Goal: Task Accomplishment & Management: Manage account settings

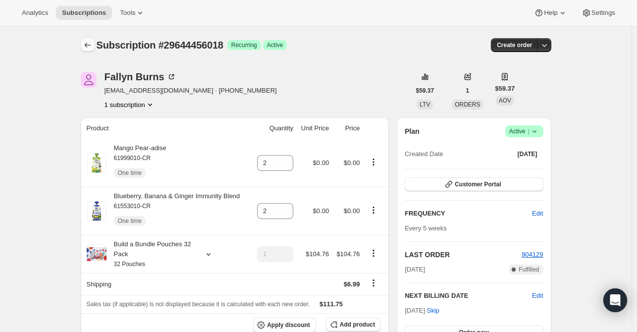
click at [83, 42] on button "Subscriptions" at bounding box center [88, 45] width 14 height 14
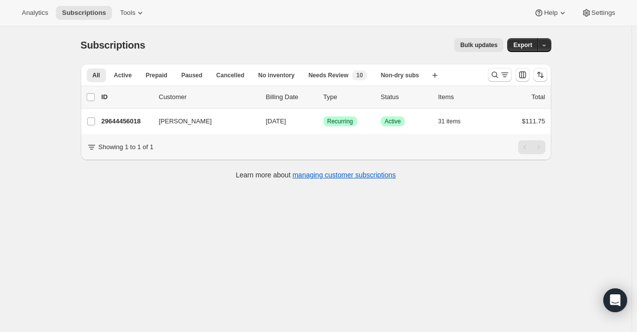
scroll to position [26, 0]
click at [494, 76] on icon "Search and filter results" at bounding box center [495, 75] width 10 height 10
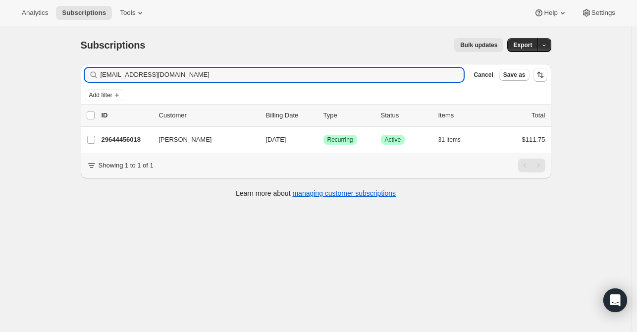
drag, startPoint x: 121, startPoint y: 78, endPoint x: 97, endPoint y: 75, distance: 24.0
click at [83, 77] on div "Filter subscribers [EMAIL_ADDRESS][DOMAIN_NAME] Clear Cancel Save as" at bounding box center [316, 75] width 471 height 22
type input "[PERSON_NAME][EMAIL_ADDRESS][PERSON_NAME][DOMAIN_NAME]"
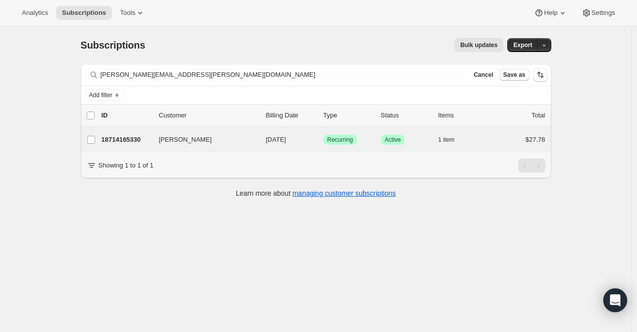
click at [169, 147] on div "[PERSON_NAME] 18714165330 [PERSON_NAME] [DATE] Success Recurring Success Active…" at bounding box center [316, 140] width 471 height 26
click at [134, 129] on div "[PERSON_NAME] 18714165330 [PERSON_NAME] [DATE] Success Recurring Success Active…" at bounding box center [316, 140] width 471 height 26
click at [141, 139] on p "18714165330" at bounding box center [127, 140] width 50 height 10
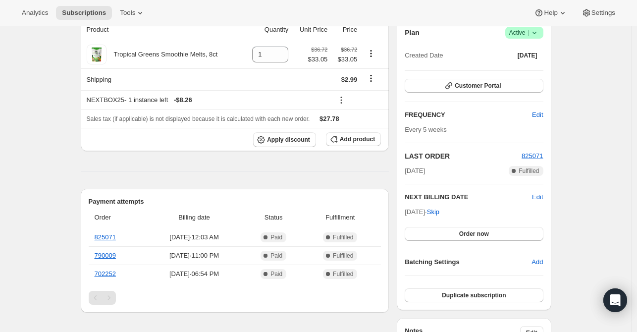
scroll to position [99, 0]
click at [368, 141] on span "Add product" at bounding box center [357, 139] width 35 height 8
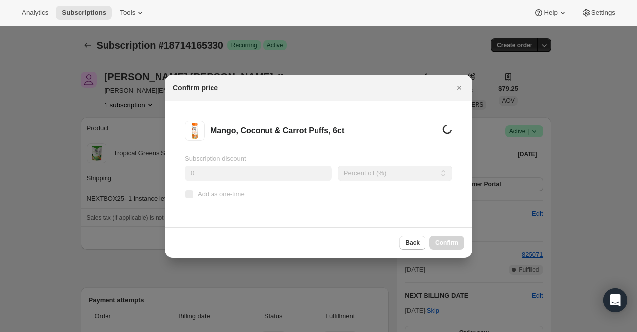
scroll to position [0, 0]
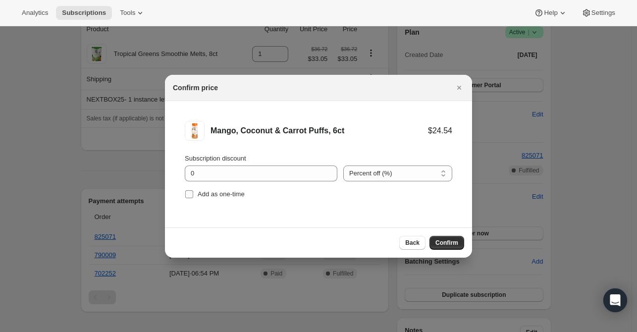
drag, startPoint x: 222, startPoint y: 196, endPoint x: 218, endPoint y: 200, distance: 6.3
click at [218, 200] on label "Add as one-time" at bounding box center [215, 194] width 60 height 14
click at [198, 198] on span "Add as one-time" at bounding box center [221, 193] width 47 height 7
click at [193, 198] on input "Add as one-time" at bounding box center [189, 194] width 8 height 8
checkbox input "true"
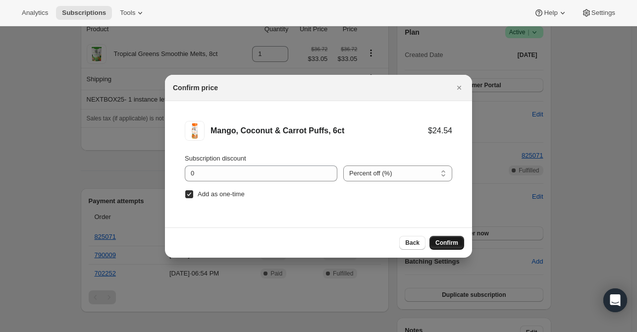
click at [440, 242] on span "Confirm" at bounding box center [447, 243] width 23 height 8
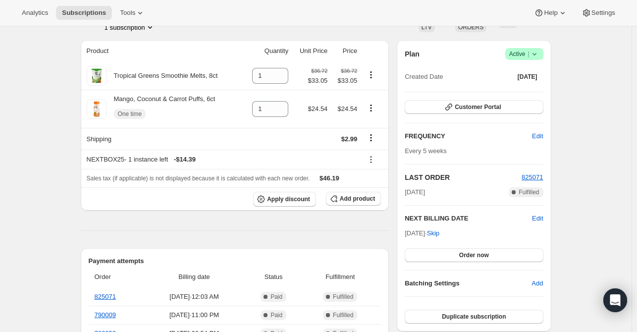
scroll to position [99, 0]
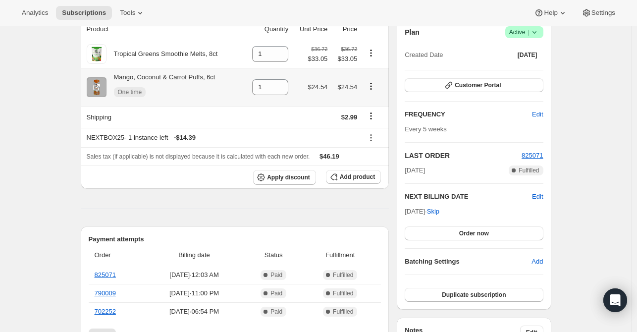
click at [373, 88] on icon "Product actions" at bounding box center [371, 86] width 10 height 10
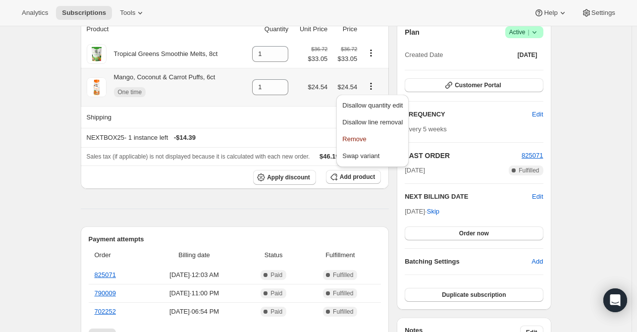
click at [373, 141] on span "Remove" at bounding box center [373, 139] width 60 height 10
type input "0"
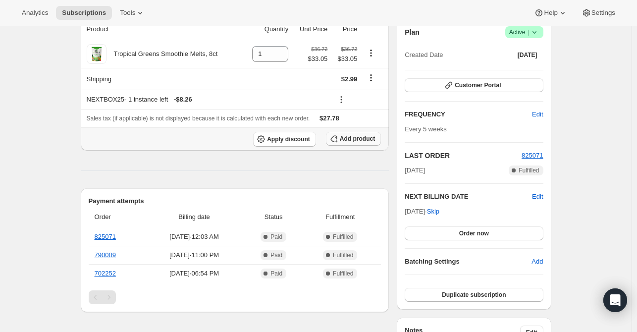
click at [356, 137] on span "Add product" at bounding box center [357, 139] width 35 height 8
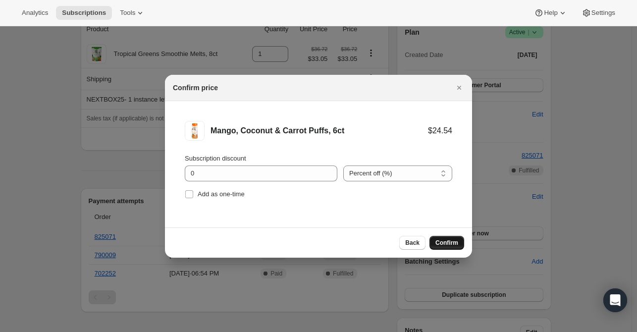
click at [447, 240] on span "Confirm" at bounding box center [447, 243] width 23 height 8
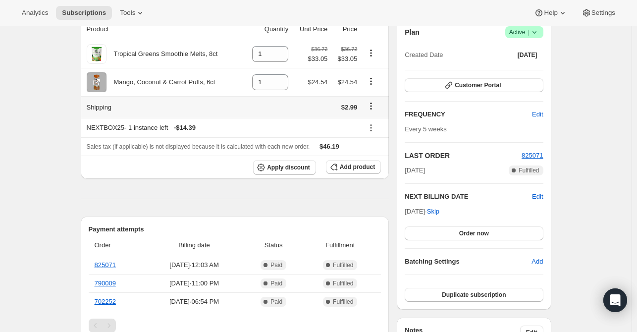
scroll to position [50, 0]
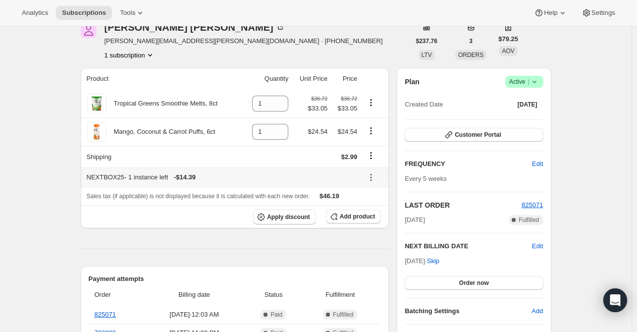
click at [372, 177] on icon at bounding box center [371, 177] width 10 height 10
click at [286, 220] on span "Apply discount" at bounding box center [288, 217] width 43 height 8
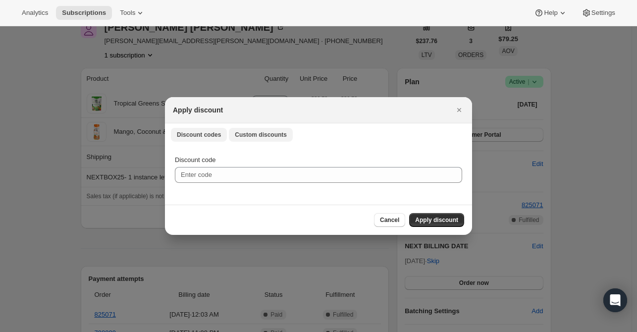
click at [253, 131] on span "Custom discounts" at bounding box center [261, 135] width 52 height 8
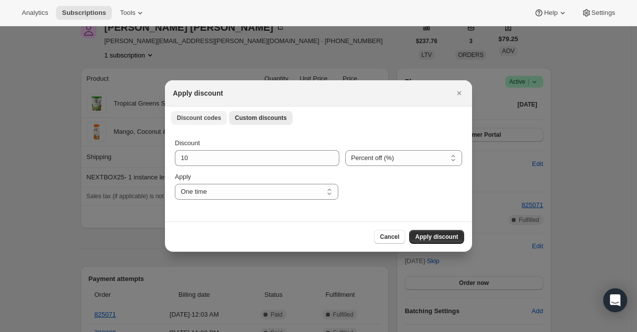
click at [208, 116] on span "Discount codes" at bounding box center [199, 118] width 44 height 8
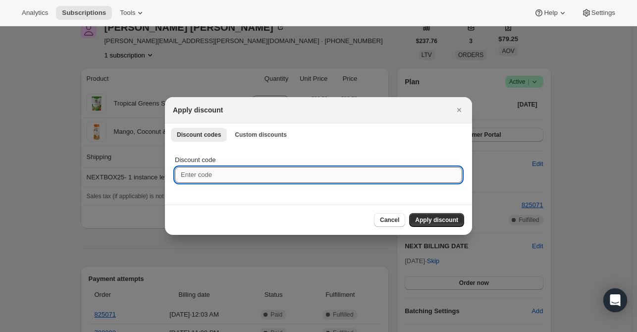
click at [242, 172] on input "Discount code" at bounding box center [318, 175] width 287 height 16
type input "nextbox25"
click at [434, 225] on button "Apply discount" at bounding box center [436, 220] width 55 height 14
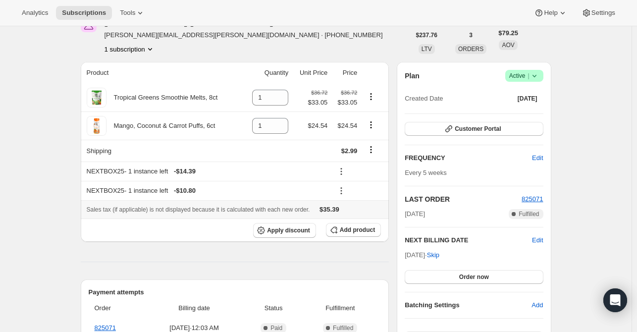
scroll to position [50, 0]
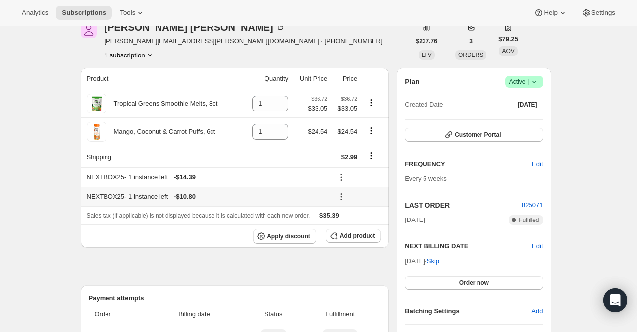
click at [343, 193] on icon at bounding box center [342, 197] width 10 height 10
click at [356, 232] on span "Remove" at bounding box center [361, 231] width 24 height 7
